Goal: Task Accomplishment & Management: Use online tool/utility

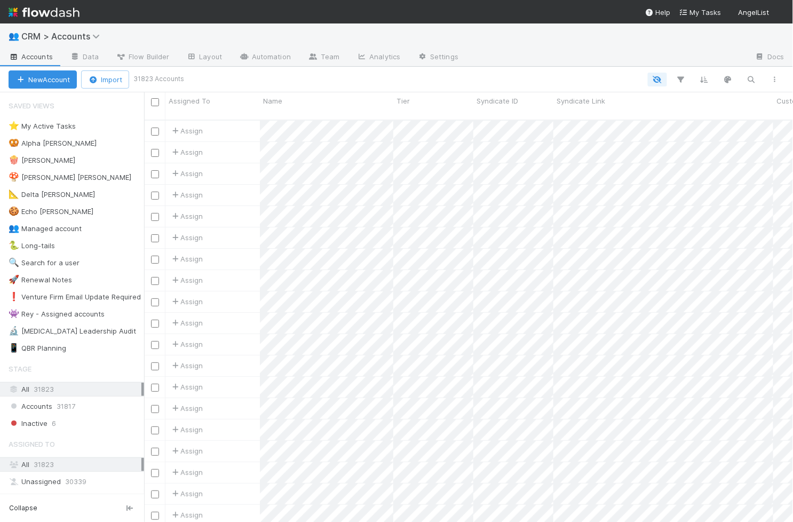
scroll to position [1, 1]
click at [267, 62] on link "Automation" at bounding box center [265, 57] width 69 height 17
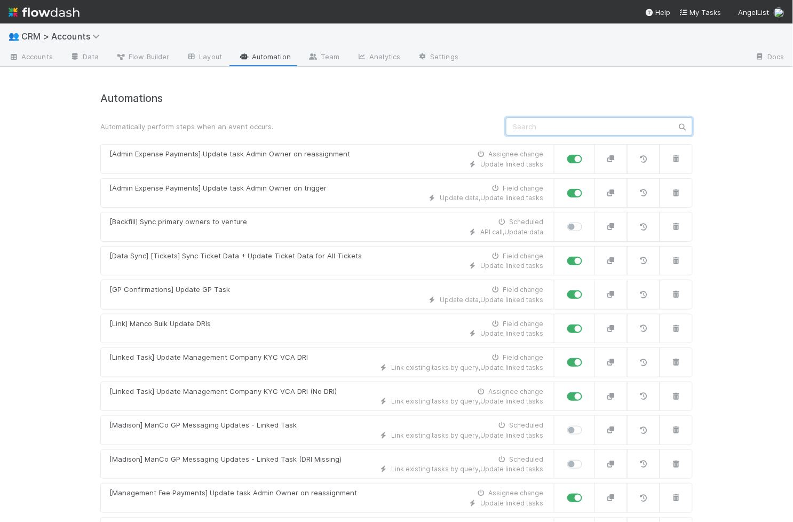
click at [531, 124] on input "text" at bounding box center [599, 126] width 187 height 18
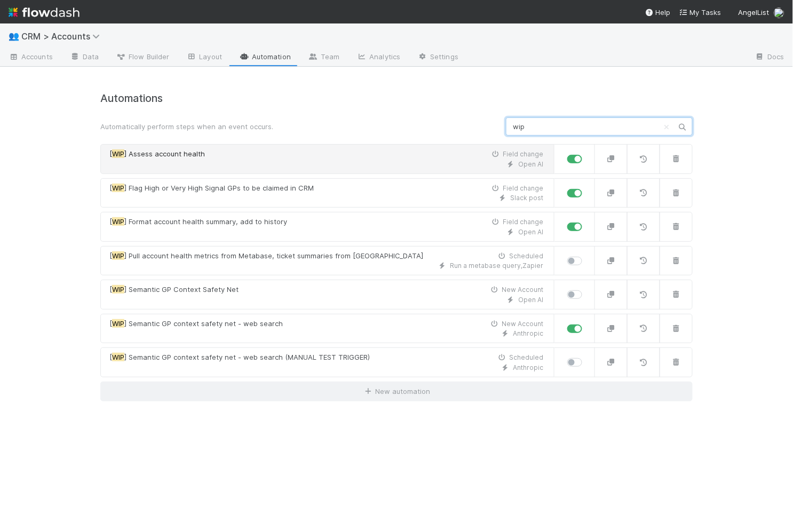
type input "wip"
click at [221, 160] on div "Open AI" at bounding box center [326, 165] width 434 height 10
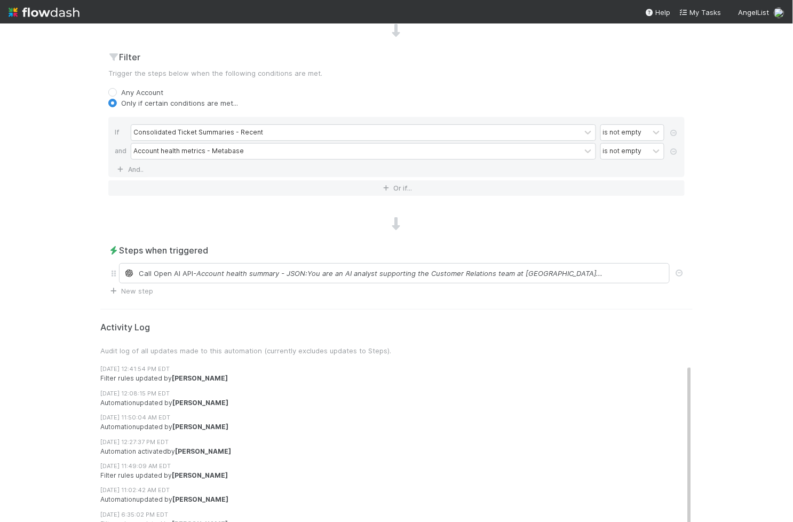
scroll to position [395, 0]
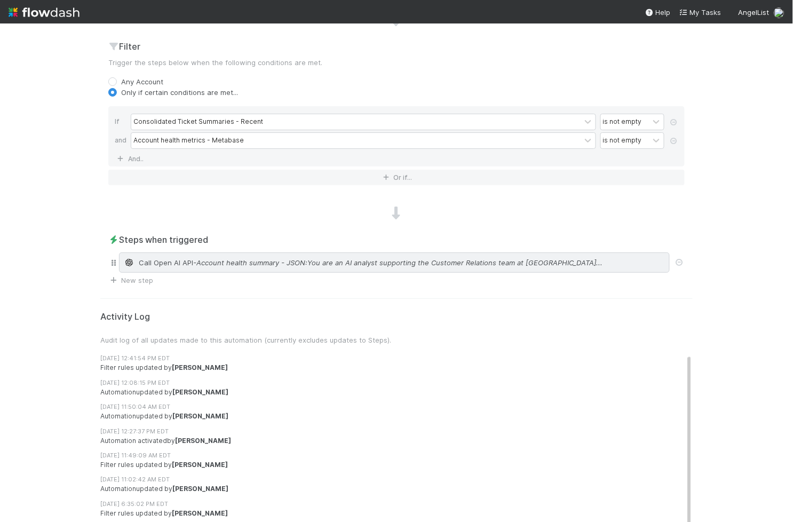
click at [291, 264] on div "Call Open AI API - Account health summary - JSON:You are an AI analyst supporti…" at bounding box center [394, 263] width 551 height 20
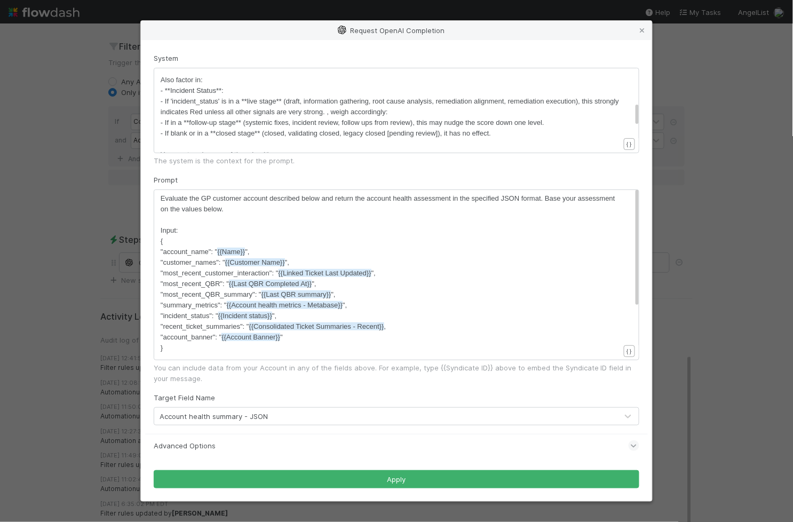
scroll to position [201, 0]
click at [249, 143] on pre "​" at bounding box center [390, 143] width 459 height 11
type textarea "Lor ips do SI ametcon adipiscing eli Seddoeiu Temporinc utla et DolorEmag. Aliq…"
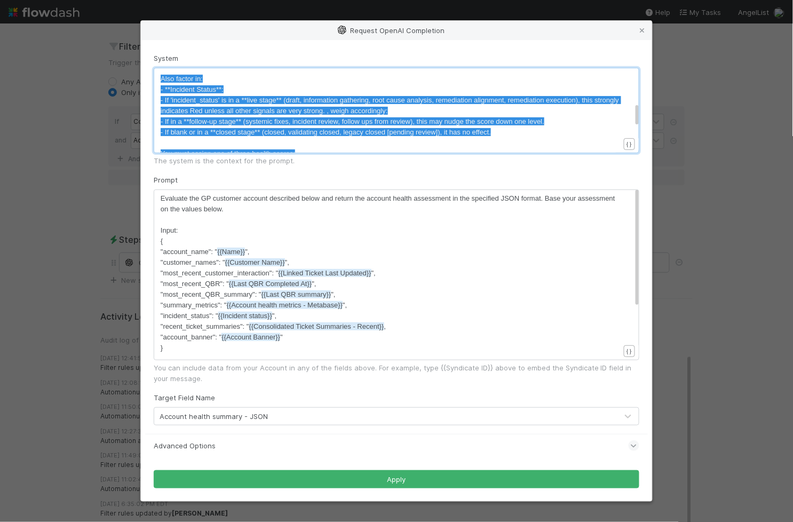
click at [307, 216] on pre "​" at bounding box center [390, 220] width 459 height 11
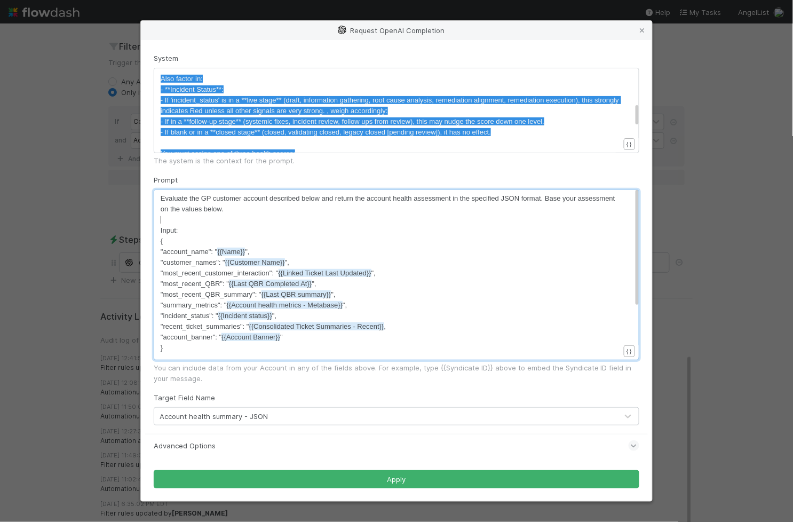
type textarea "Evaluate the GP customer account described below and return the account health …"
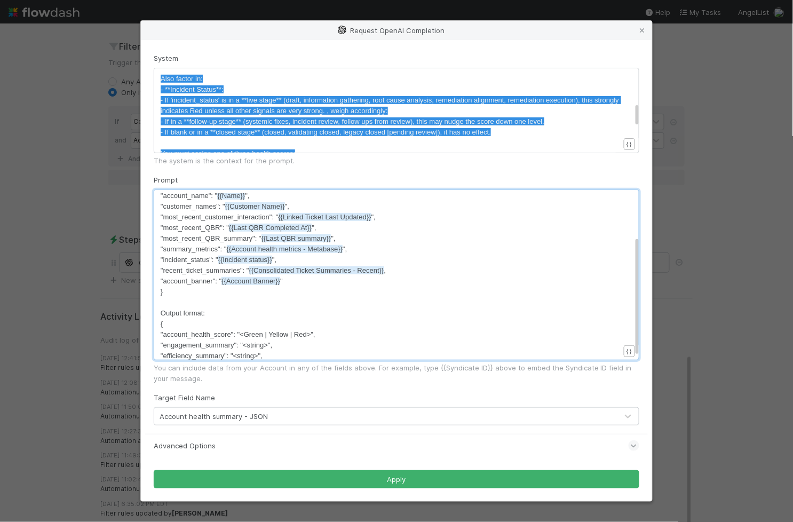
scroll to position [92, 0]
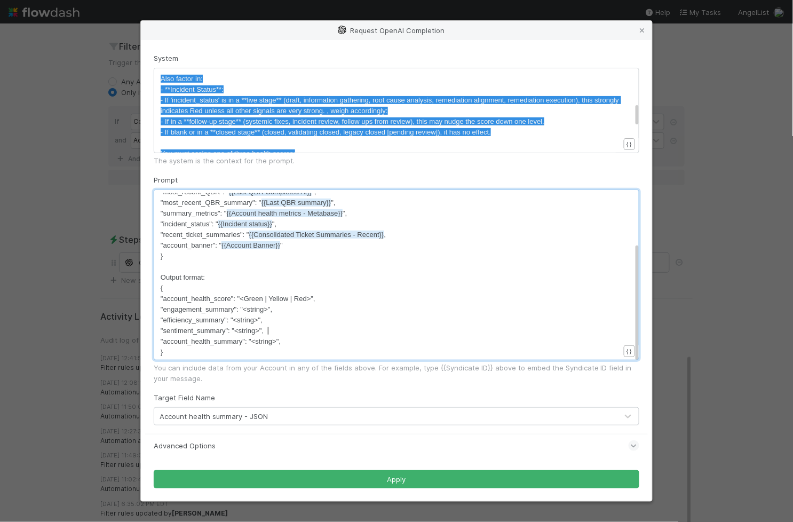
click at [288, 330] on pre ""sentiment_summary": "<string>"," at bounding box center [390, 331] width 459 height 11
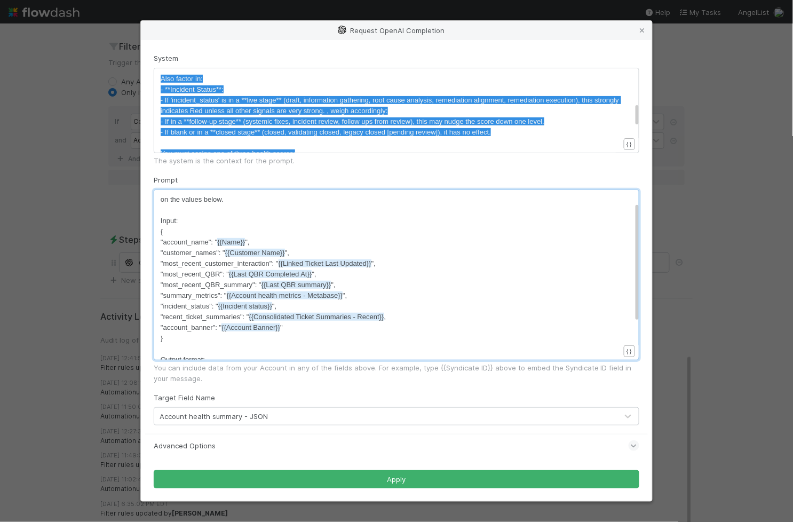
scroll to position [0, 0]
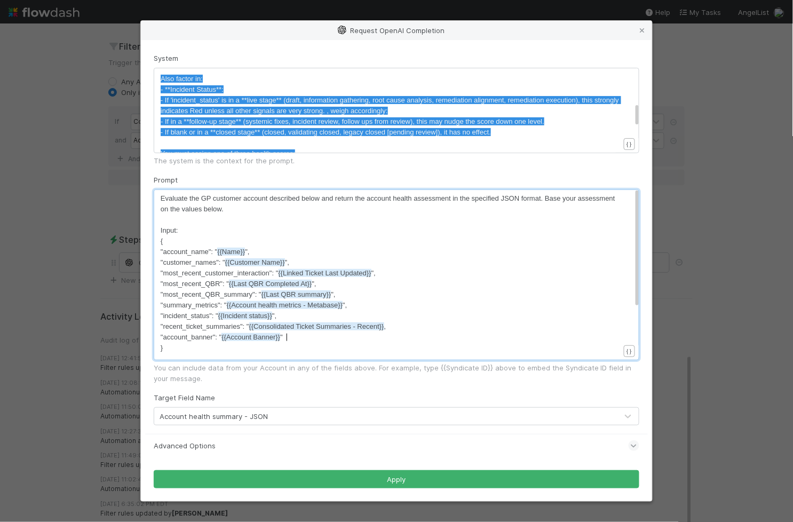
click at [316, 340] on pre ""account_banner": " {{Account Banner}} "" at bounding box center [390, 337] width 459 height 11
type textarea """
type textarea "last_account-H"
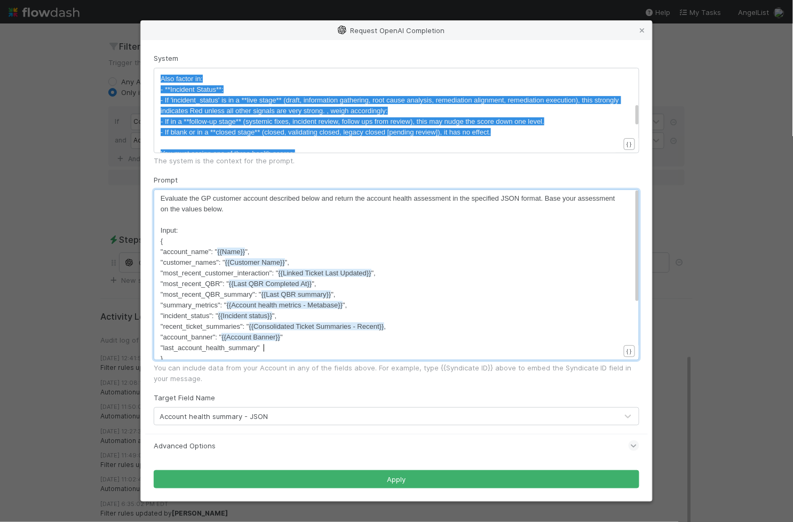
type textarea "_health_summary":"
paste textarea
click at [265, 348] on span ""last_account_health_summary": Account health summary - JSON" at bounding box center [262, 348] width 203 height 8
drag, startPoint x: 268, startPoint y: 349, endPoint x: 279, endPoint y: 352, distance: 12.2
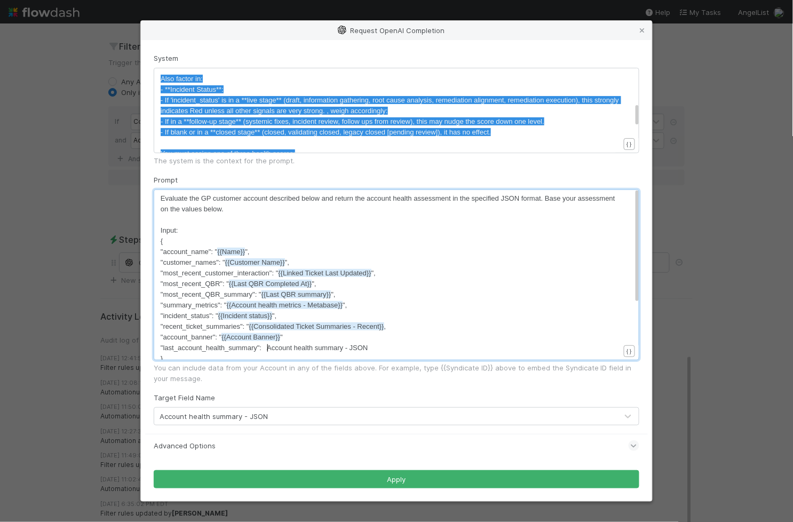
click at [268, 349] on span ""last_account_health_summary": Account health summary - JSON" at bounding box center [265, 348] width 208 height 8
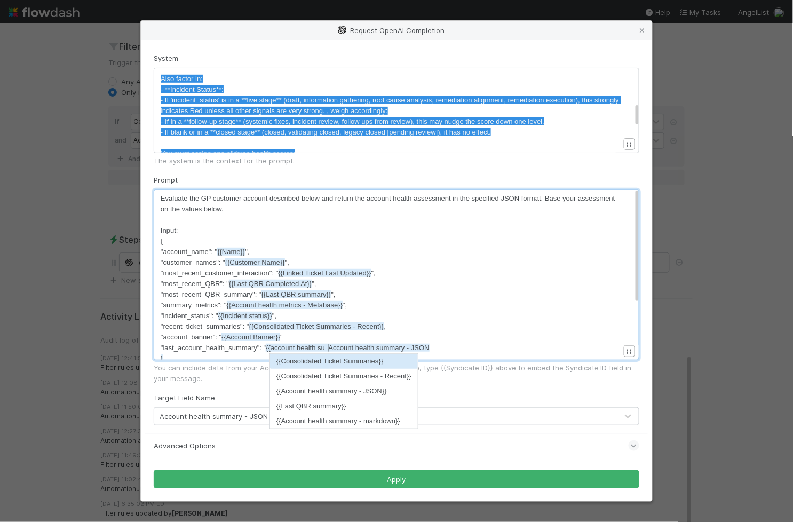
type textarea ""{{account health summ"
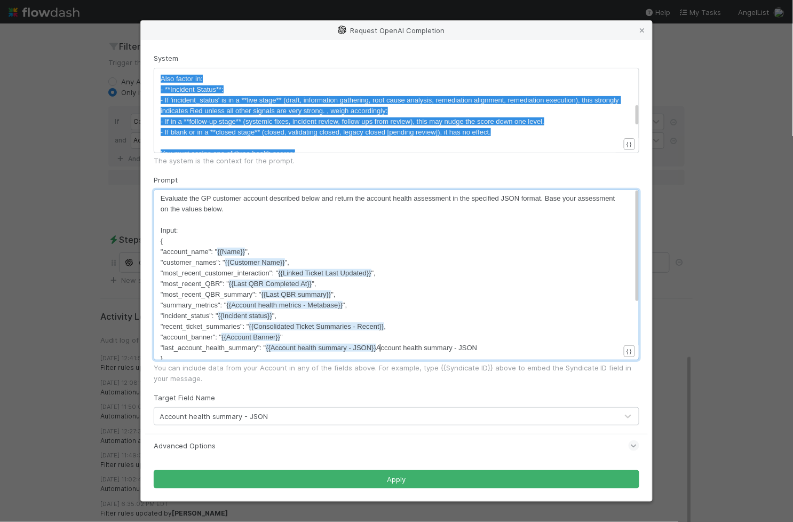
type textarea """
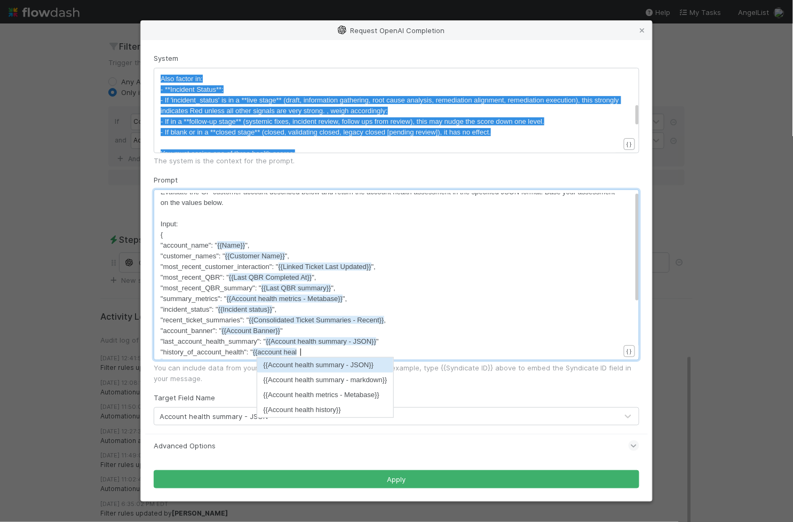
scroll to position [3, 141]
type textarea ""history_of_account_health": "{{account health"
click at [303, 412] on li "{{Account health history}}" at bounding box center [325, 410] width 137 height 15
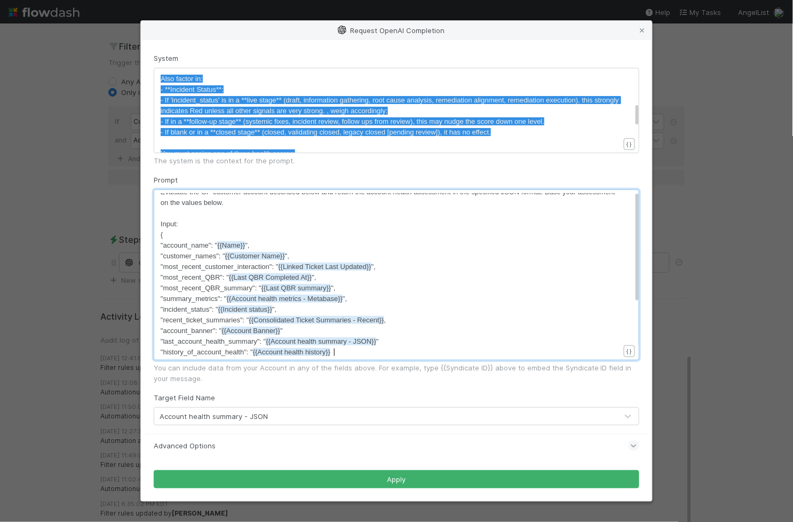
type textarea """
click at [534, 336] on pre ""last_account_health_summary": " {{Account health summary - JSON}} "" at bounding box center [390, 341] width 459 height 11
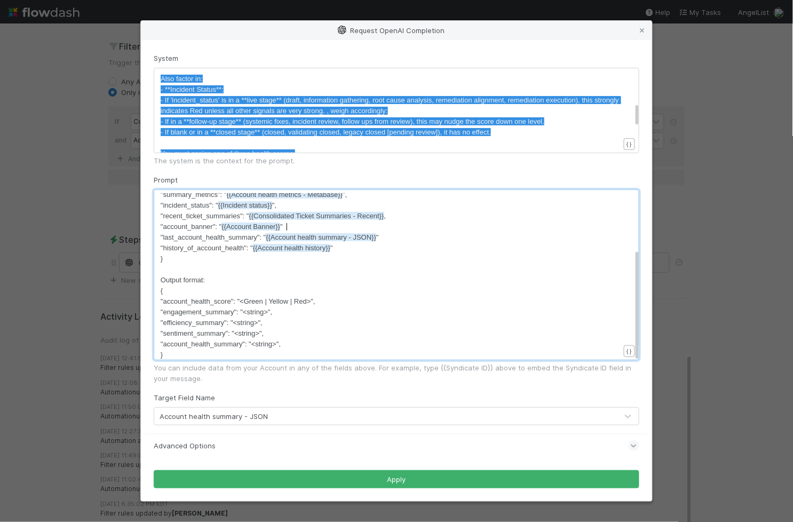
scroll to position [113, 0]
click at [295, 346] on div "Evaluate the GP customer account described below and return the account health …" at bounding box center [390, 219] width 459 height 278
click at [216, 301] on span ""account_health_score": "<Green | Yellow | Red>"," at bounding box center [238, 299] width 155 height 8
click at [218, 309] on span ""engagement_summary": "<string>"," at bounding box center [217, 309] width 112 height 8
click at [227, 327] on span ""sentiment_summary": "<string>"," at bounding box center [212, 331] width 103 height 8
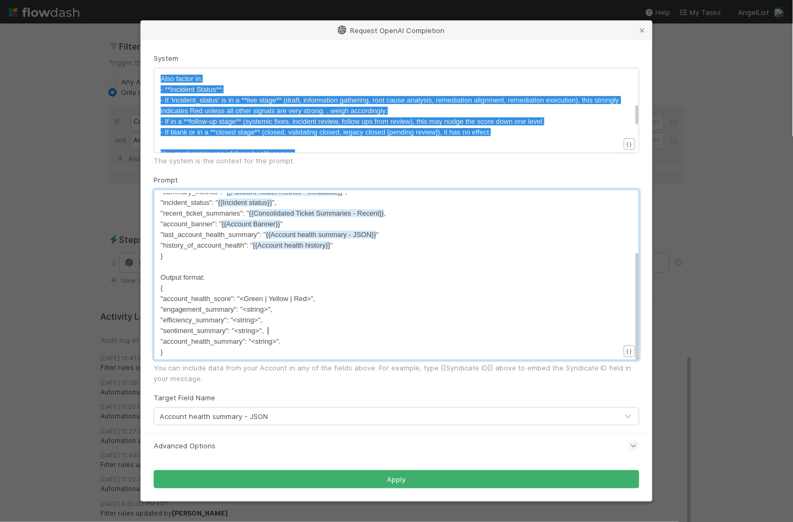
click at [288, 332] on pre ""sentiment_summary": "<string>"," at bounding box center [390, 331] width 459 height 11
type textarea ""[PERSON_NAME]"
click at [357, 340] on pre ""account_health_summary": "<string>"," at bounding box center [390, 341] width 459 height 11
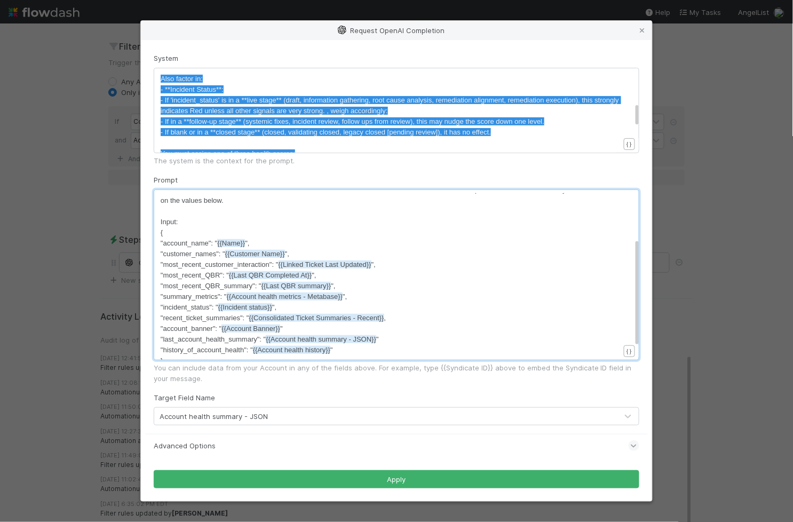
scroll to position [0, 0]
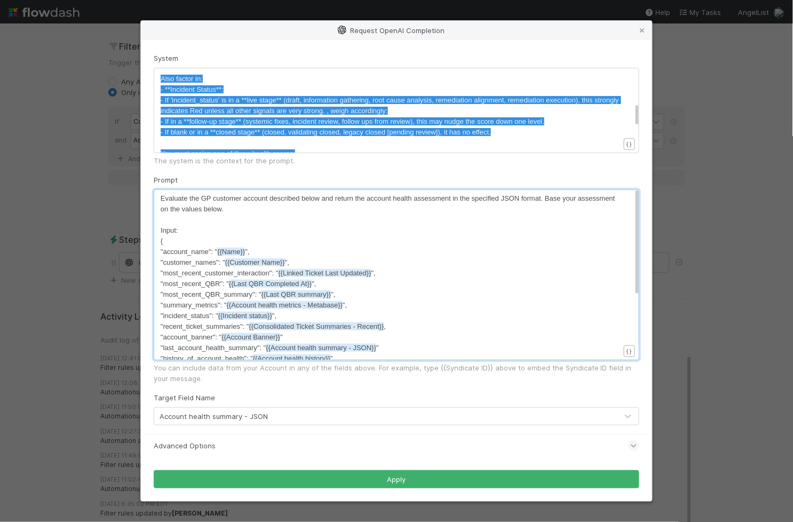
type textarea ""changes_from_last_assessment": "<string>","
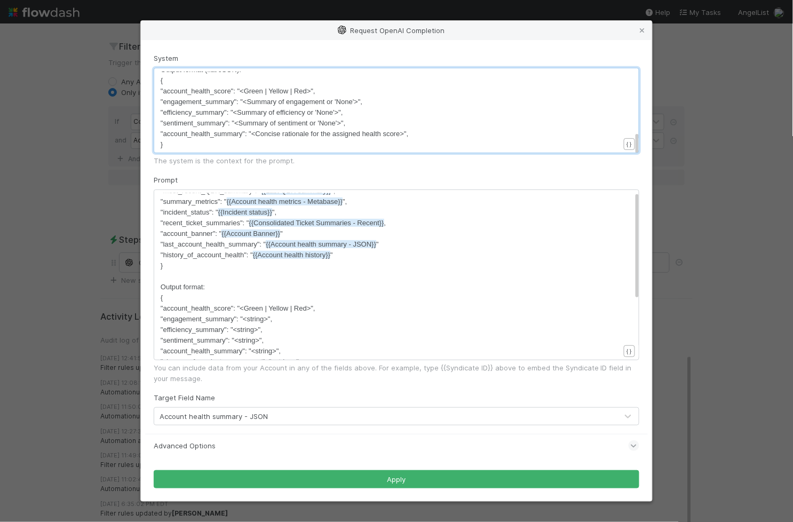
scroll to position [124, 0]
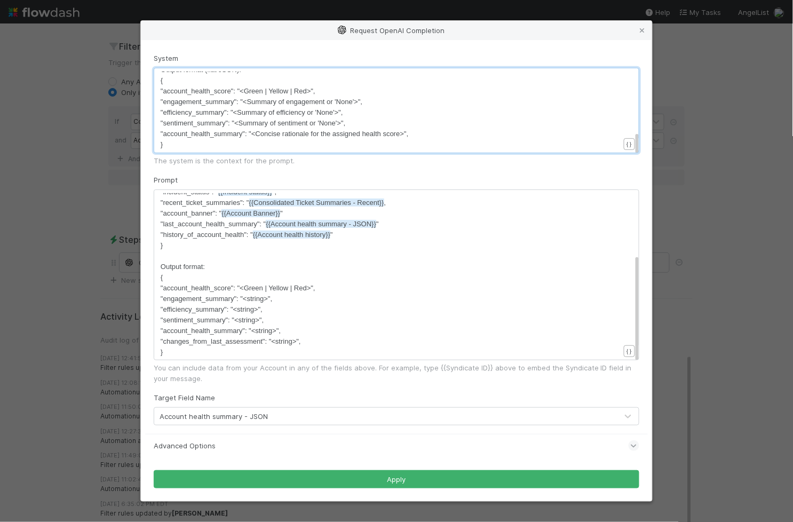
click at [217, 337] on span ""changes_from_last_assessment": "<string>"," at bounding box center [231, 341] width 140 height 8
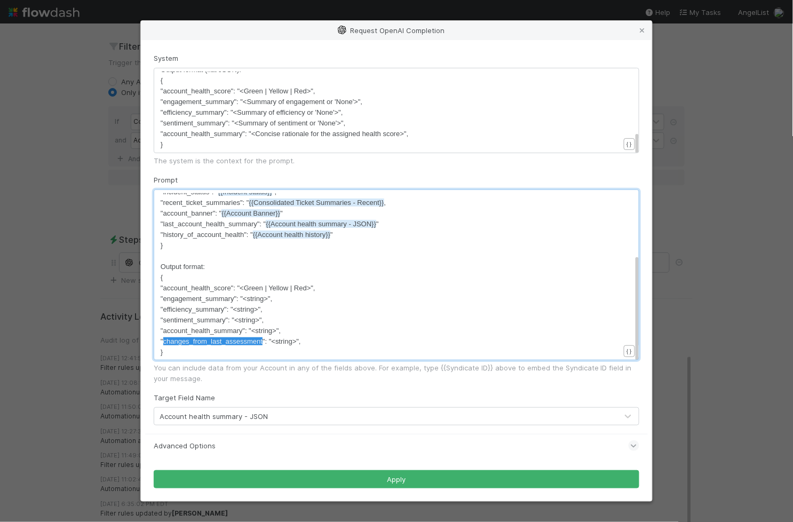
type textarea ""changes_from_last_assessment": "<string>","
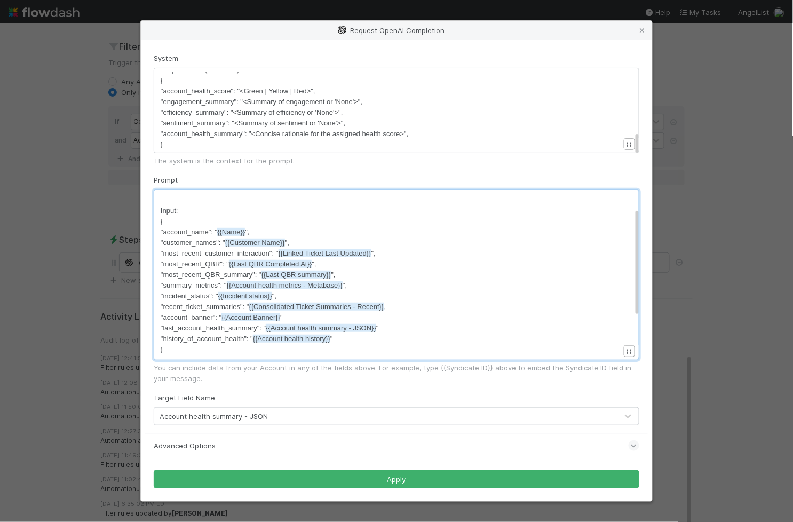
scroll to position [0, 0]
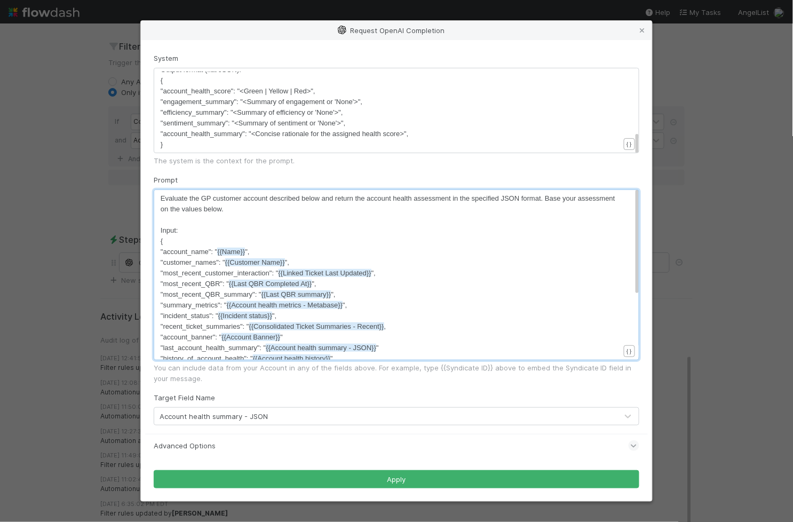
click at [427, 134] on pre ""account_health_summary": "<Concise rationale for the assigned health score>"," at bounding box center [390, 134] width 459 height 11
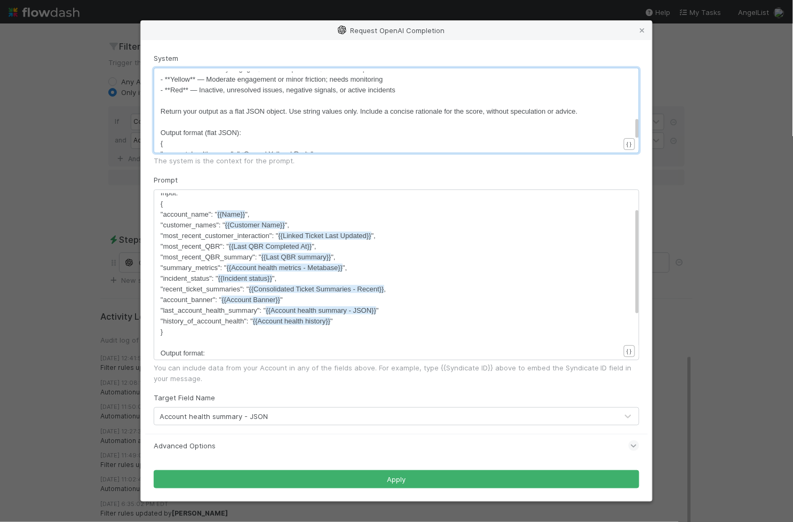
scroll to position [304, 0]
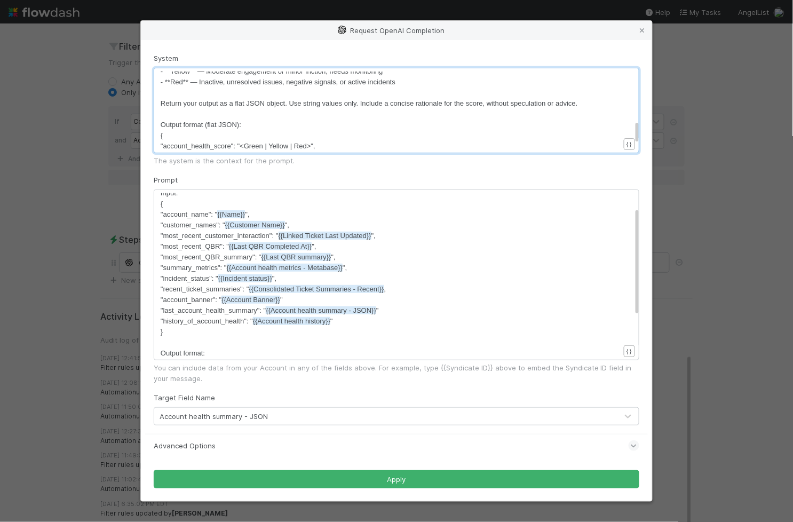
type textarea "a"
click at [418, 86] on pre "- **Red** — Inactive, unresolved issues, negative signals, or active incidents" at bounding box center [390, 82] width 459 height 11
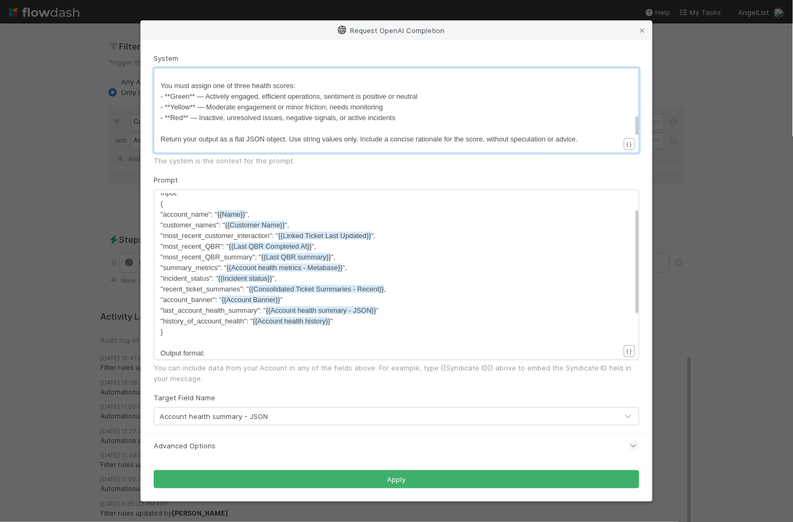
scroll to position [268, 0]
type textarea "Finally, reference the previous account health summary and"
type textarea "field and note an"
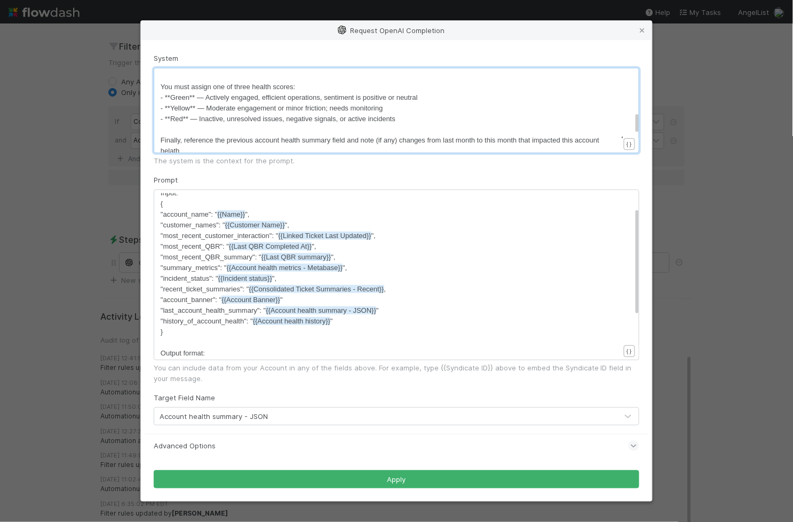
type textarea "(if any) changes from last month to this month that impacted this account helat…"
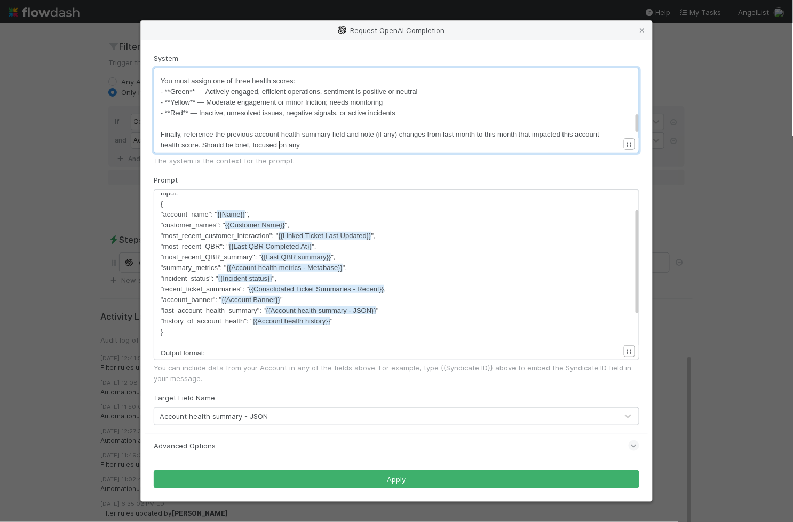
scroll to position [3, 132]
type textarea "alth score. Should be brief, focused on any key"
type textarea "specifi cpoint"
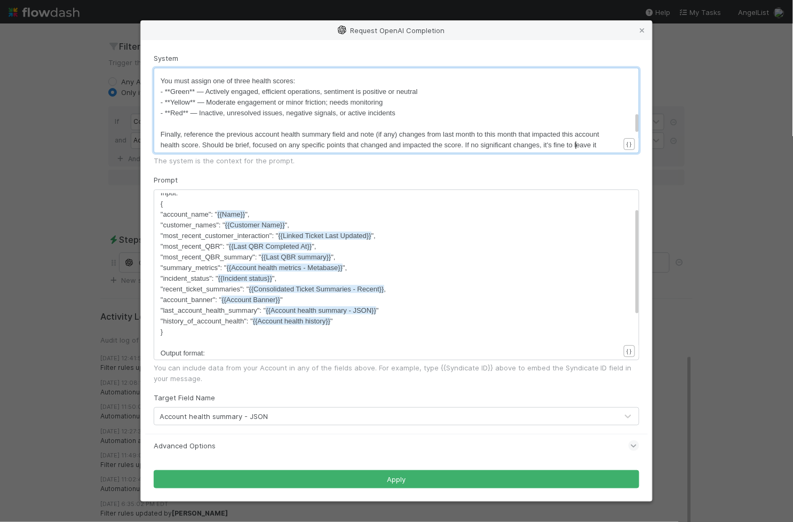
type textarea "c points that changed and impacted the score. If no significant changes, it's f…"
type textarea "it's fine to say that."
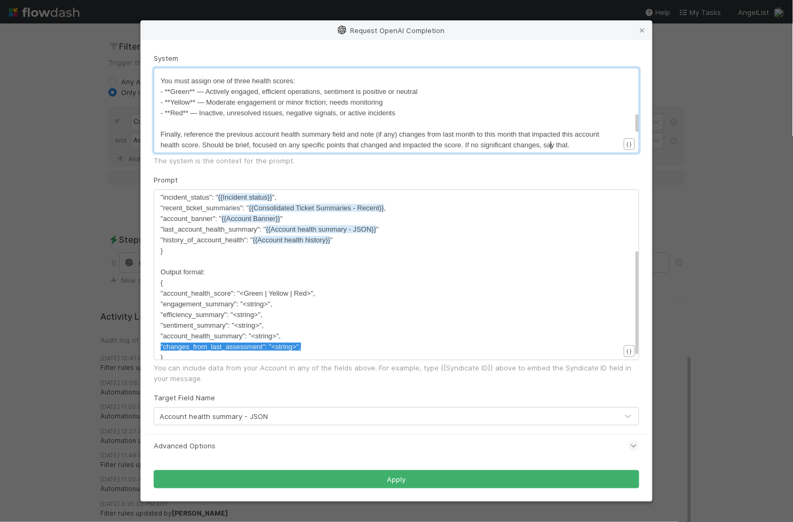
scroll to position [124, 0]
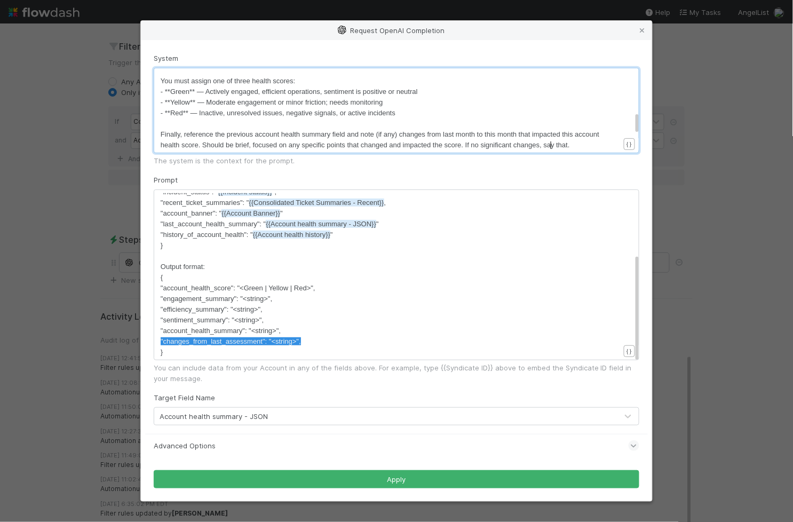
type textarea "say that."
click at [282, 437] on div "Advanced Options" at bounding box center [397, 445] width 486 height 23
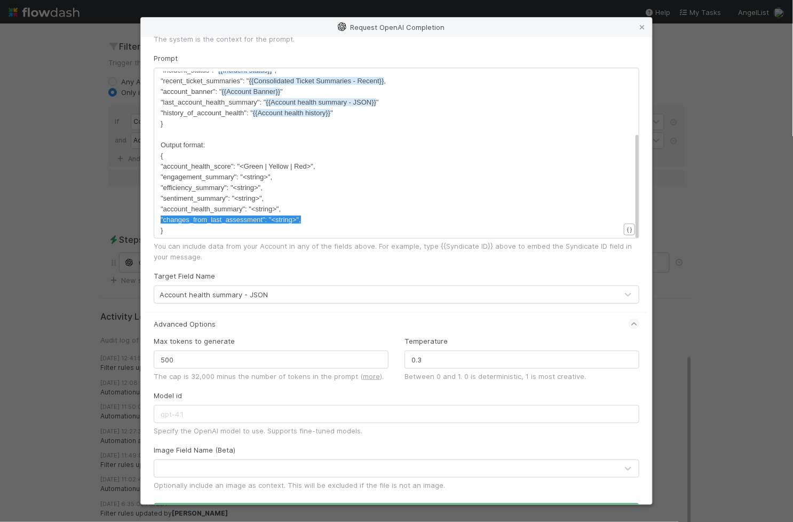
scroll to position [147, 0]
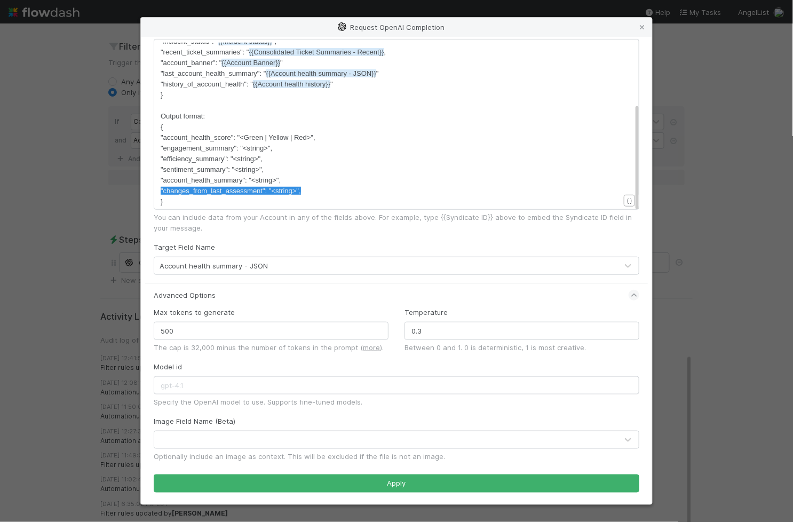
click at [363, 307] on div "Max tokens to generate 500 The cap is 32,000 minus the number of tokens in the …" at bounding box center [271, 330] width 235 height 46
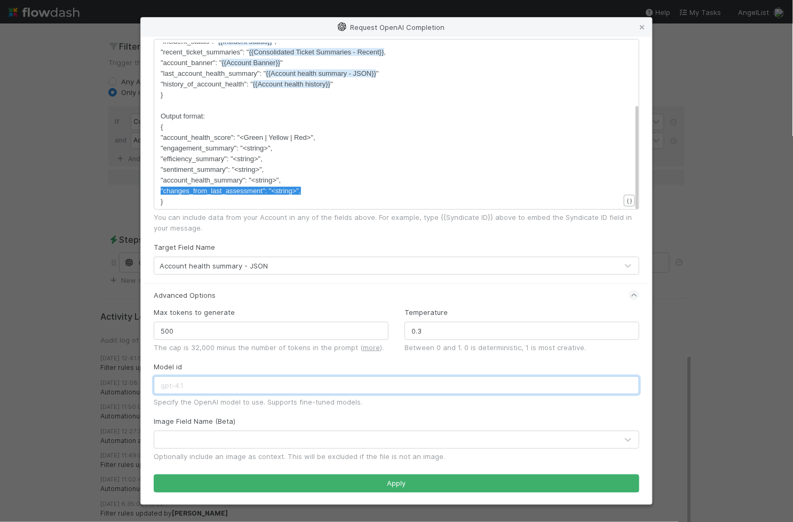
click at [301, 378] on input "text" at bounding box center [397, 385] width 486 height 18
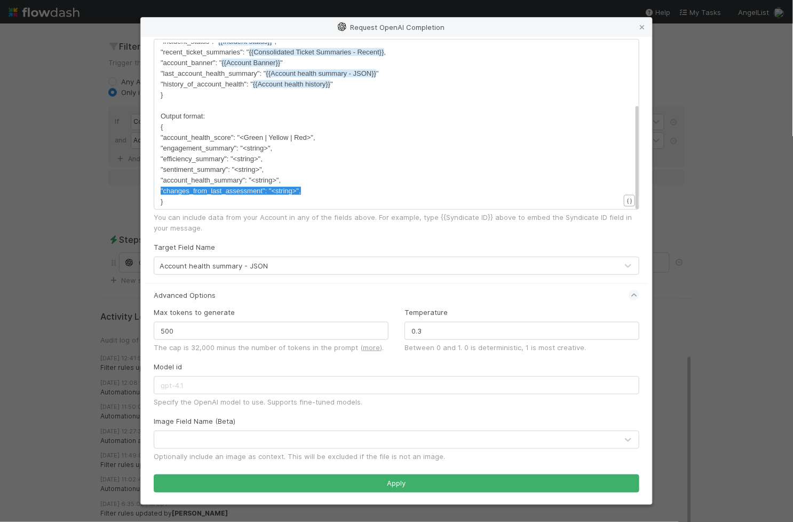
click at [329, 423] on div "Image Field Name (Beta) Optionally include an image as context. This will be ex…" at bounding box center [397, 439] width 486 height 46
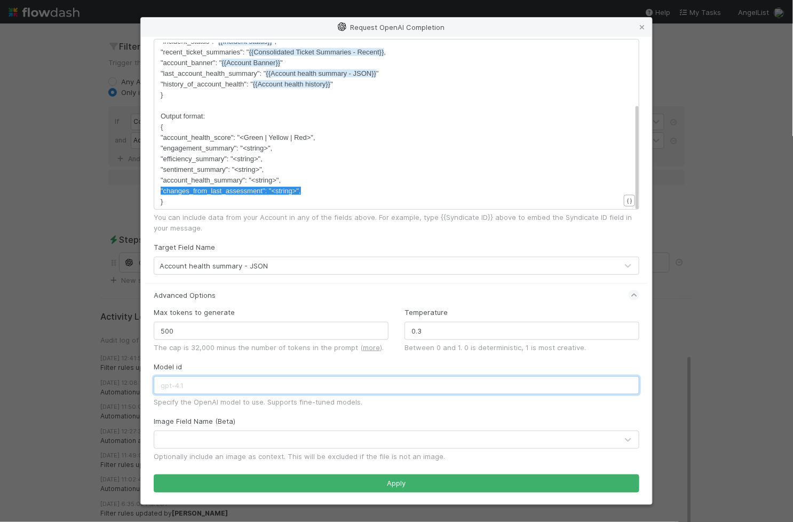
click at [302, 391] on input "text" at bounding box center [397, 385] width 486 height 18
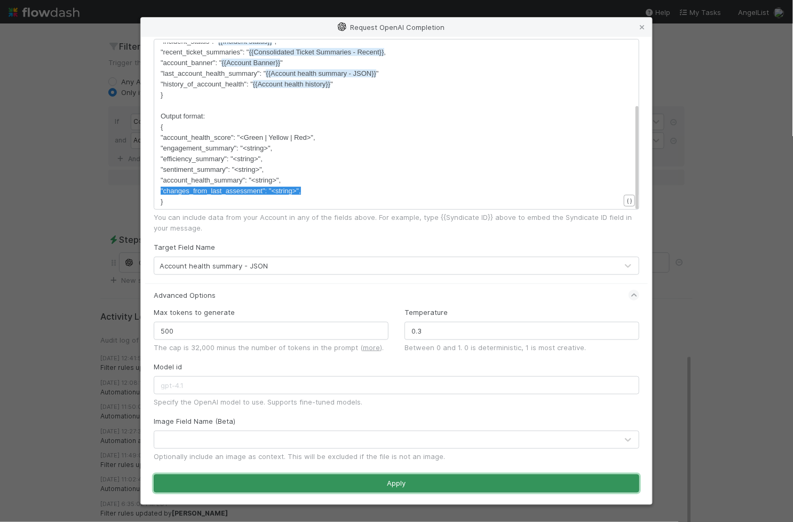
click at [331, 484] on button "Apply" at bounding box center [397, 484] width 486 height 18
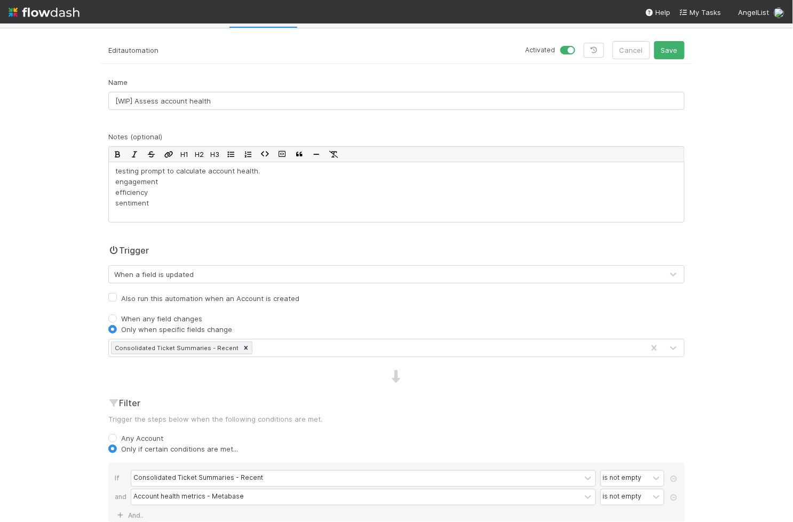
scroll to position [0, 0]
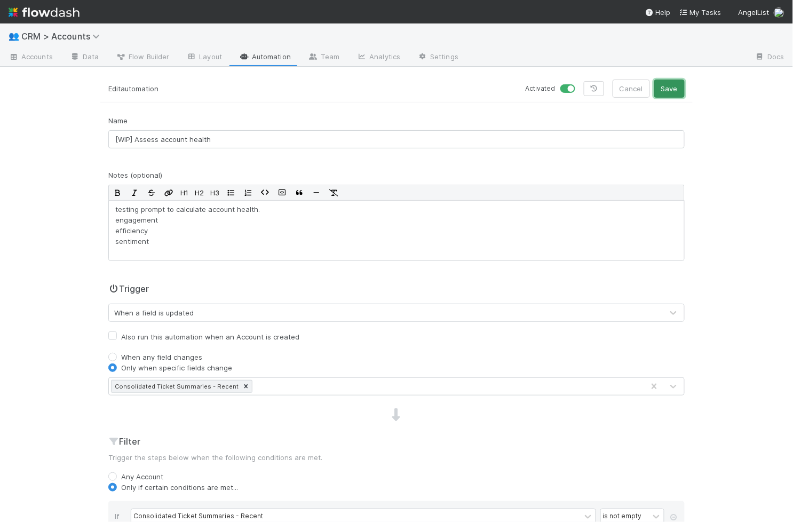
click at [671, 94] on button "Save" at bounding box center [670, 89] width 30 height 18
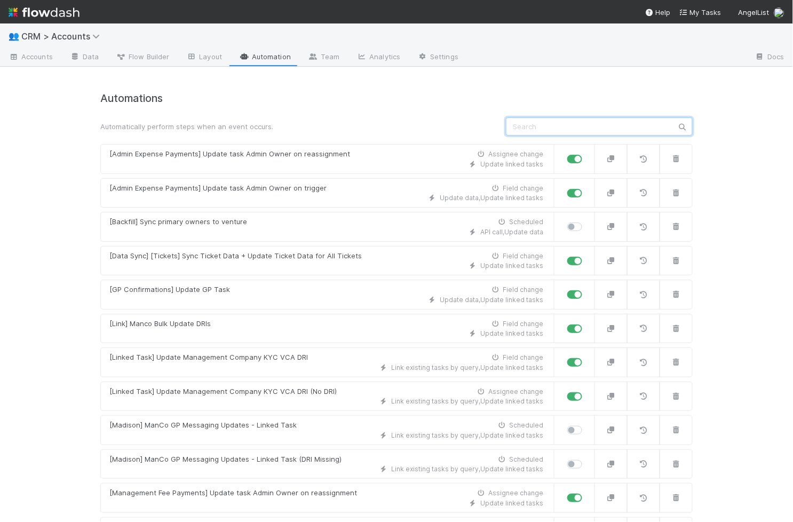
click at [634, 125] on input "text" at bounding box center [599, 126] width 187 height 18
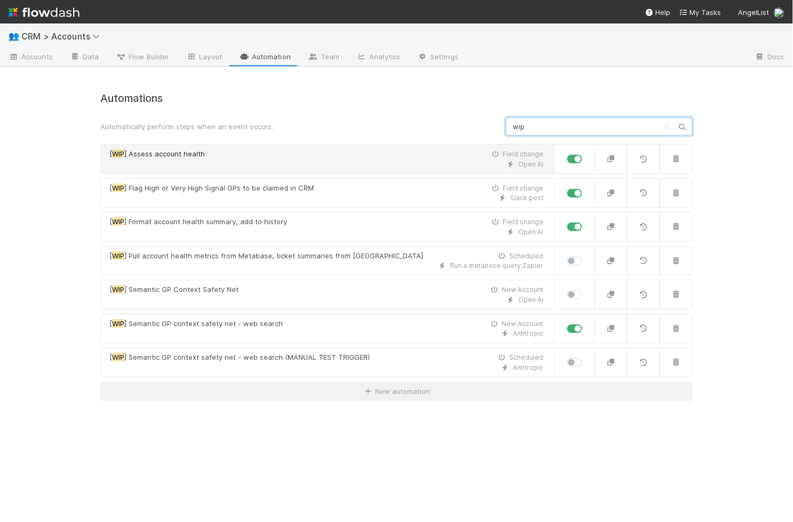
type input "wip"
click at [270, 160] on div "Open AI" at bounding box center [326, 165] width 434 height 10
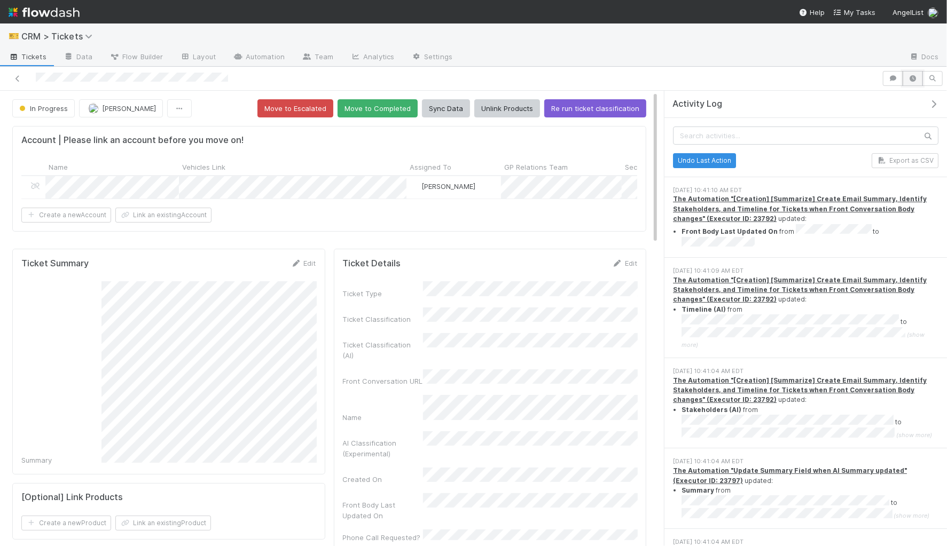
click at [913, 78] on icon "button" at bounding box center [912, 78] width 11 height 6
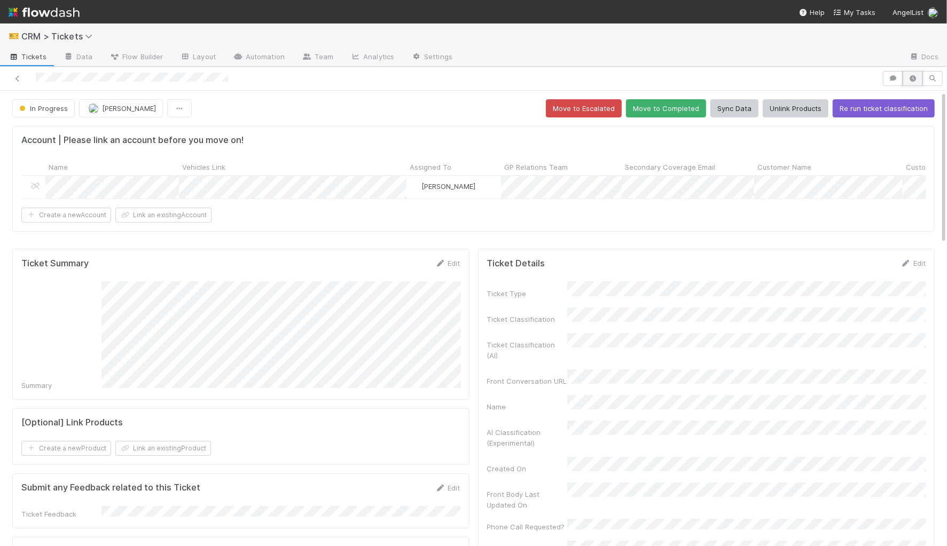
drag, startPoint x: 913, startPoint y: 78, endPoint x: 896, endPoint y: 78, distance: 17.1
click at [913, 78] on icon "button" at bounding box center [912, 78] width 11 height 6
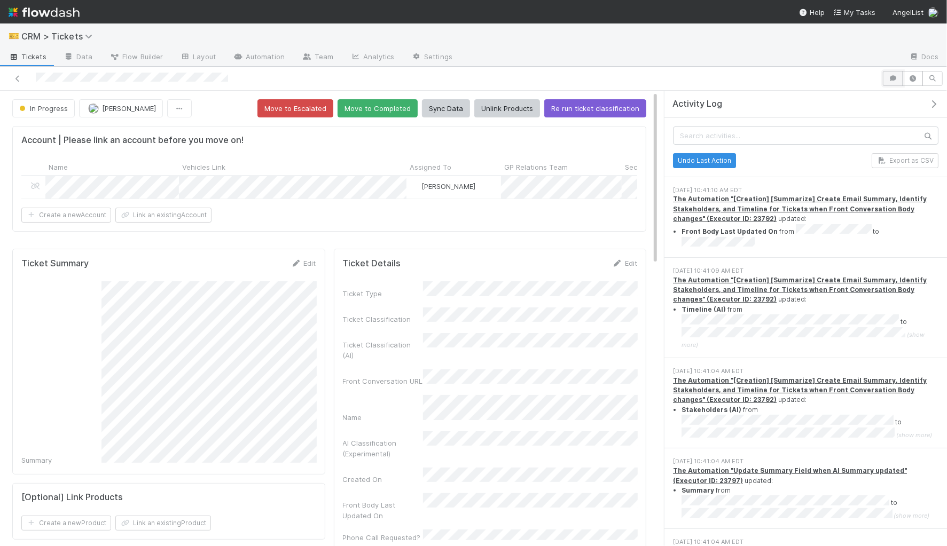
click at [895, 78] on icon "button" at bounding box center [892, 78] width 11 height 6
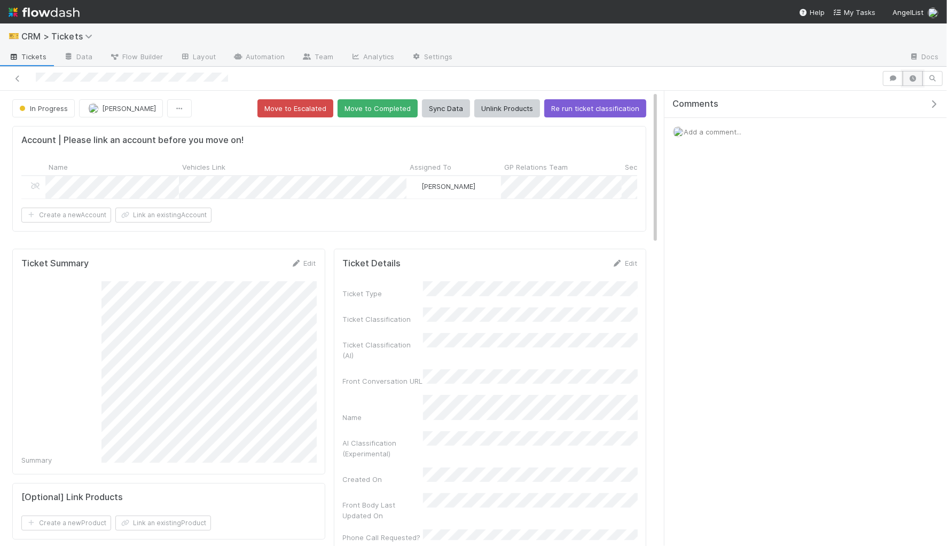
click at [914, 81] on icon "button" at bounding box center [912, 78] width 11 height 6
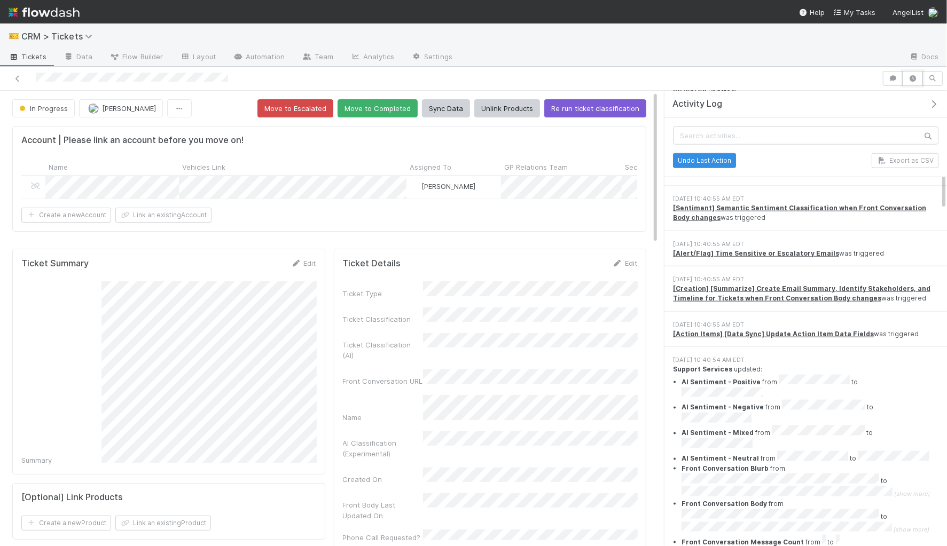
scroll to position [791, 0]
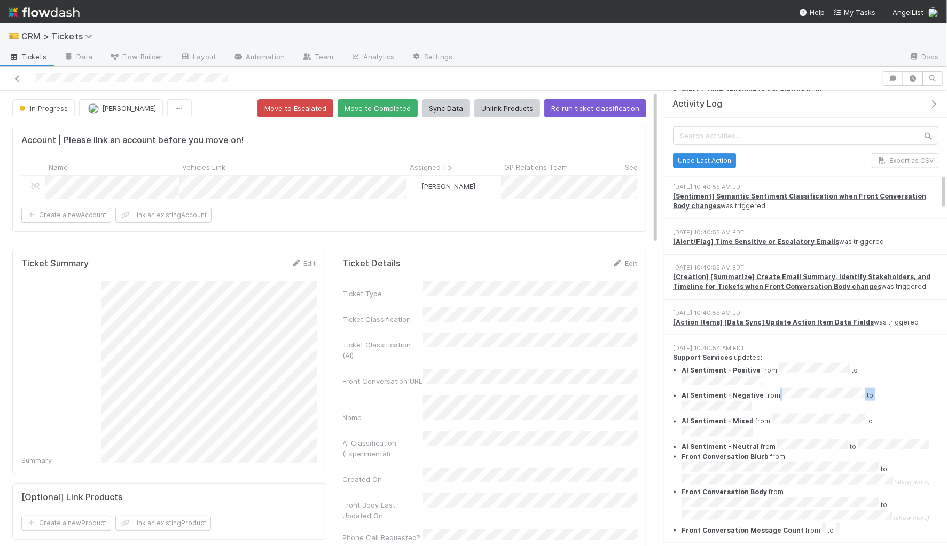
click at [894, 388] on li "AI Sentiment - Negative from to" at bounding box center [809, 401] width 257 height 26
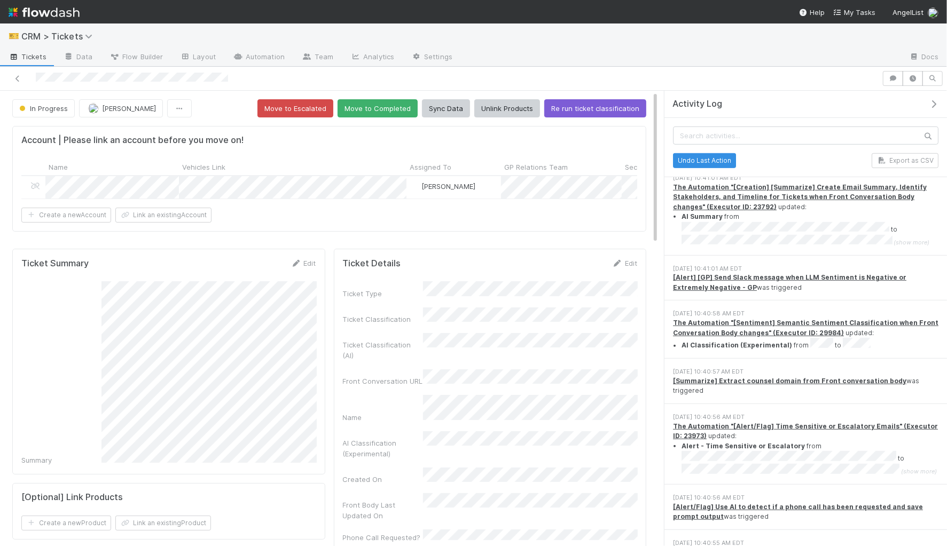
scroll to position [425, 0]
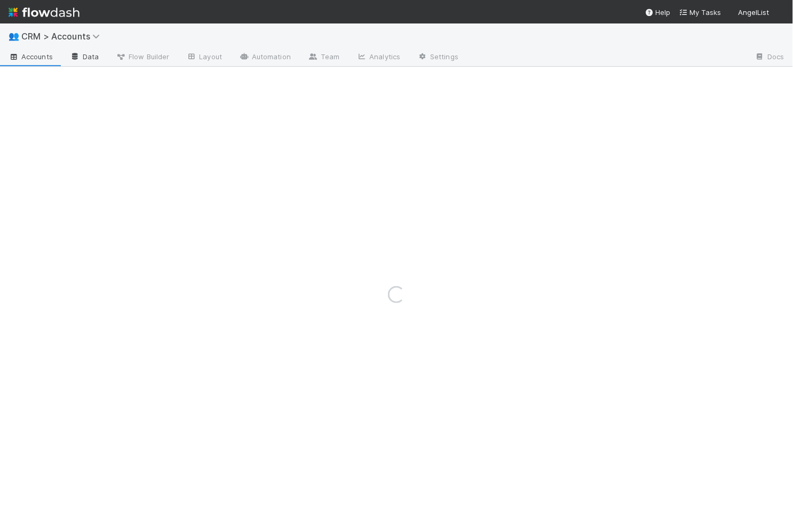
click at [93, 60] on link "Data" at bounding box center [84, 57] width 46 height 17
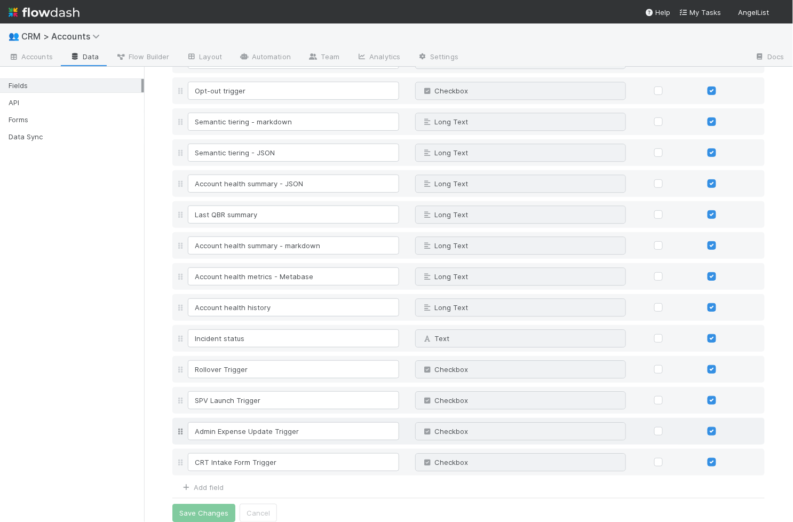
scroll to position [3177, 0]
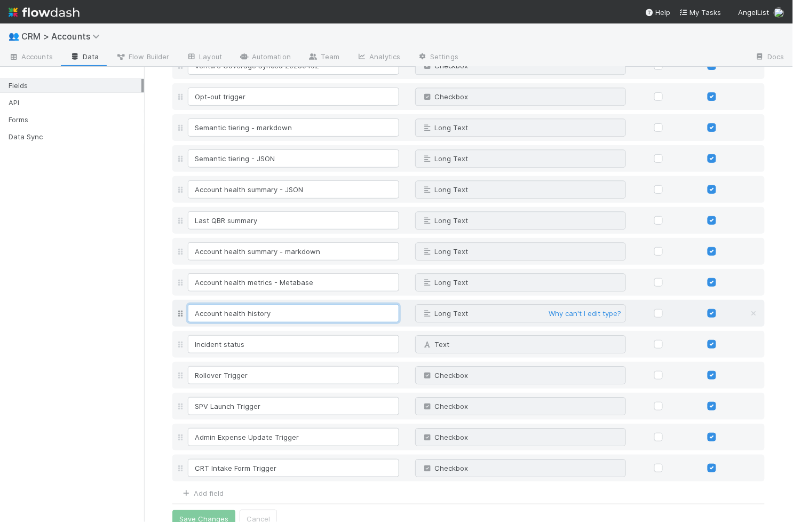
drag, startPoint x: 195, startPoint y: 307, endPoint x: 299, endPoint y: 312, distance: 104.2
click at [299, 312] on input "Account health history" at bounding box center [293, 313] width 211 height 18
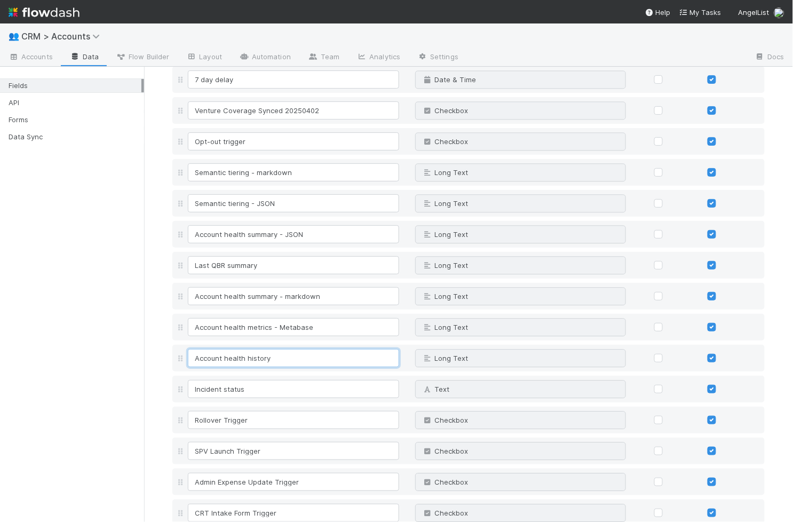
scroll to position [3123, 0]
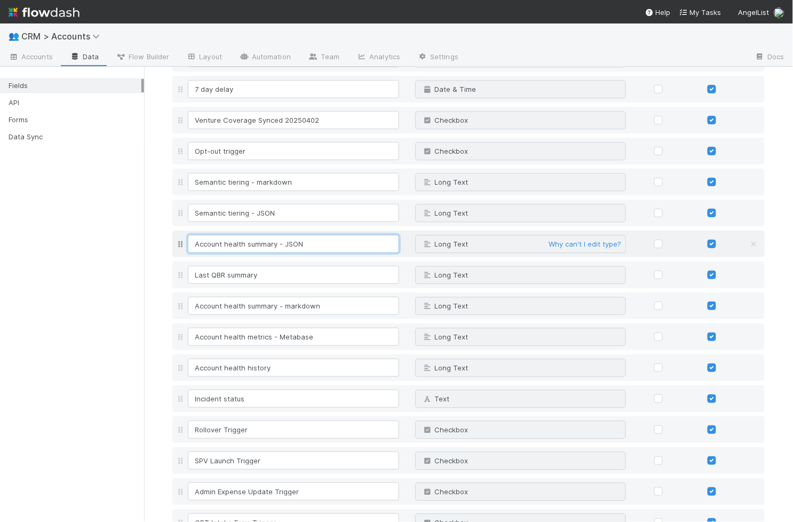
click at [227, 237] on input "Account health summary - JSON" at bounding box center [293, 244] width 211 height 18
